Goal: Information Seeking & Learning: Learn about a topic

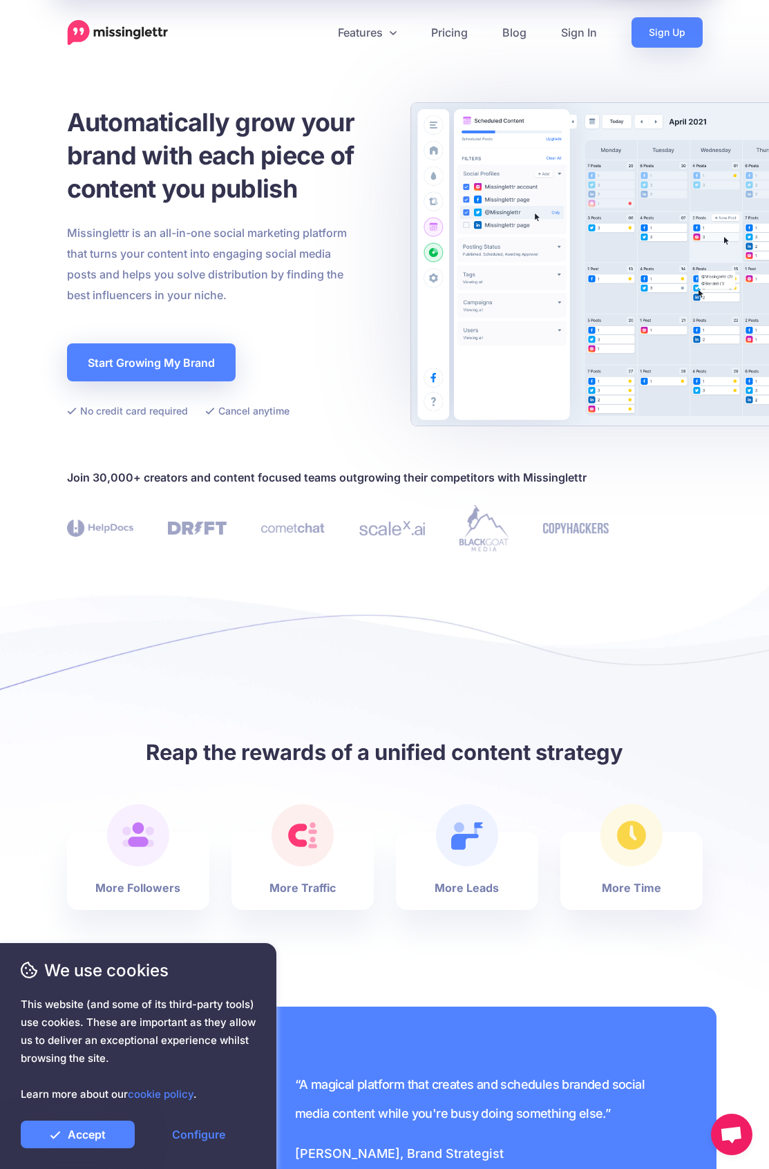
click at [514, 32] on span "Blog" at bounding box center [514, 32] width 24 height 17
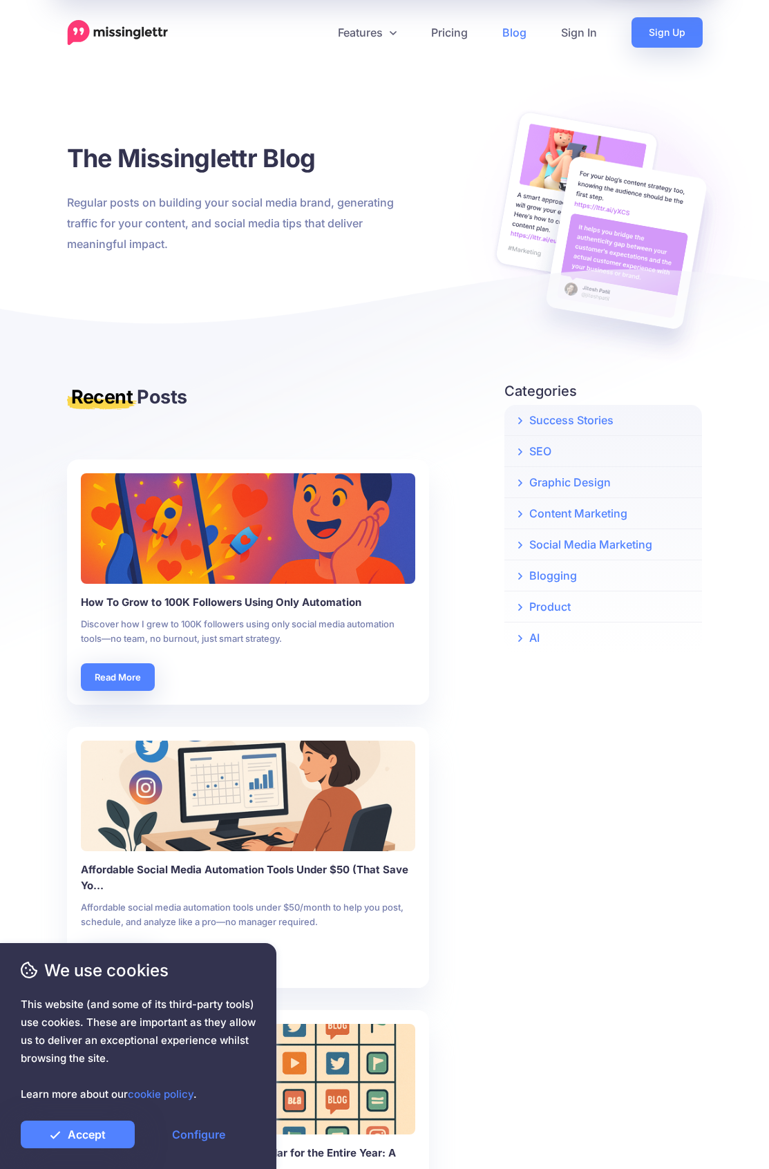
click at [367, 32] on span "Features" at bounding box center [360, 32] width 45 height 17
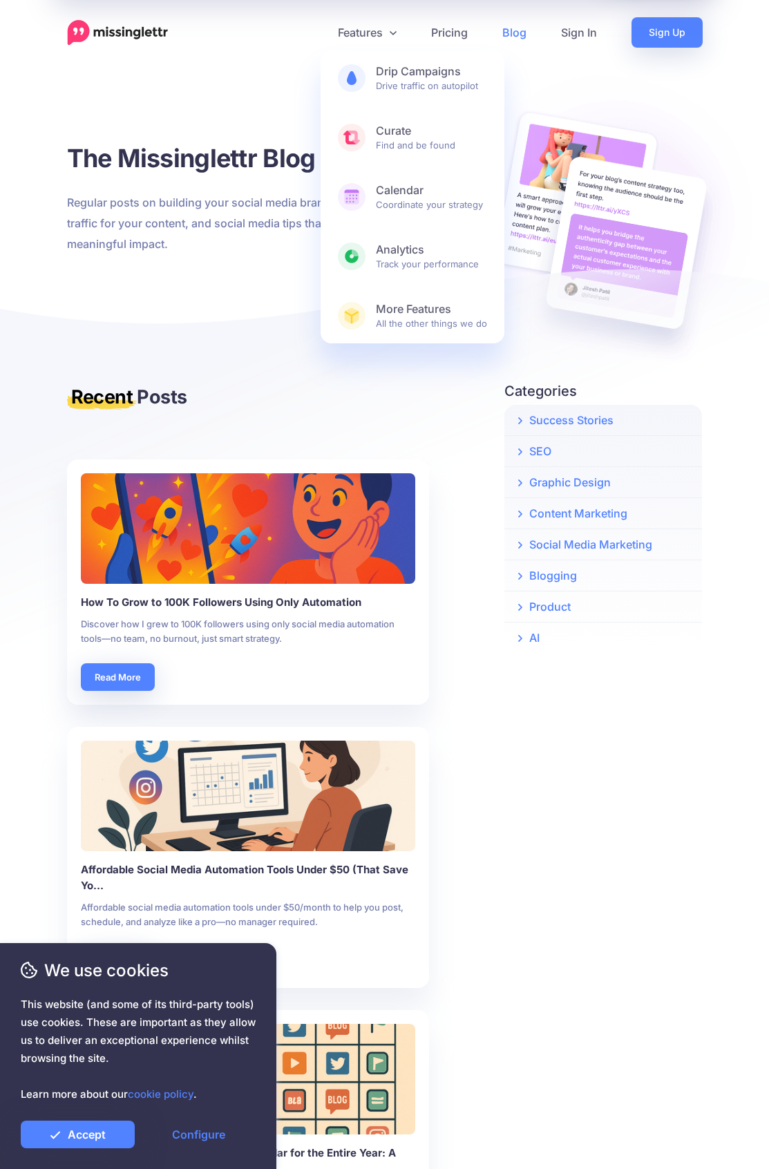
click at [412, 78] on b "Drip Campaigns" at bounding box center [431, 71] width 111 height 15
